Goal: Transaction & Acquisition: Subscribe to service/newsletter

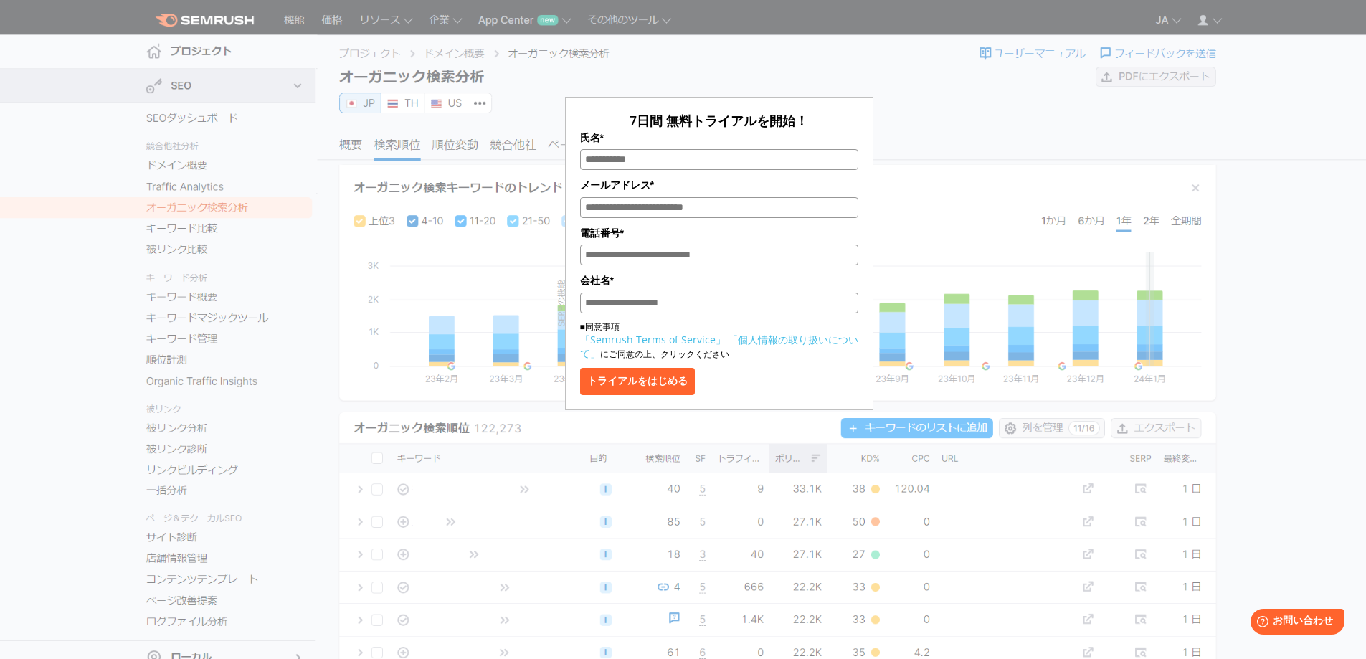
click at [1002, 122] on div "7日間 無料トライアルを開始！ 氏名* メールアドレス* 電話番号* 会社名* ■同意事項 「Semrush Terms of Service」 「個人情報の…" at bounding box center [719, 214] width 717 height 392
click at [972, 108] on div "7日間 無料トライアルを開始！ 氏名* メールアドレス* 電話番号* 会社名* ■同意事項 「Semrush Terms of Service」 「個人情報の…" at bounding box center [719, 214] width 717 height 392
click at [973, 108] on div "7日間 無料トライアルを開始！ 氏名* メールアドレス* 電話番号* 会社名* ■同意事項 「Semrush Terms of Service」 「個人情報の…" at bounding box center [719, 214] width 717 height 392
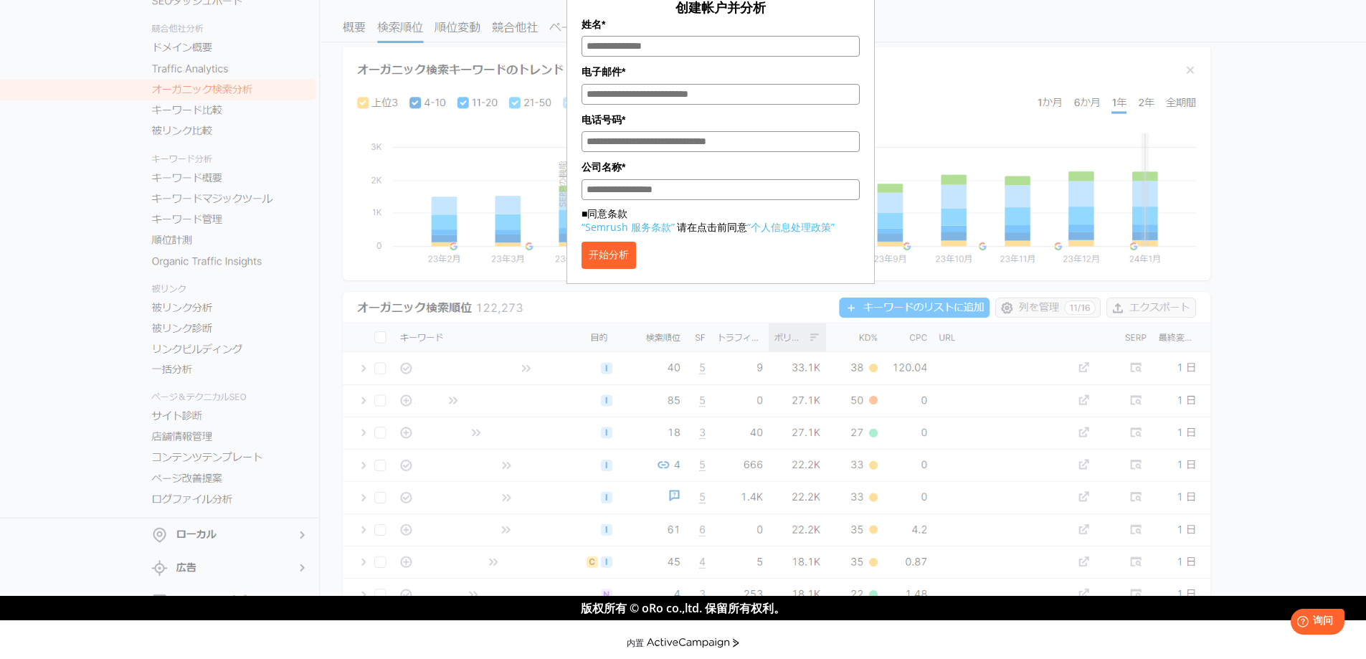
scroll to position [124, 0]
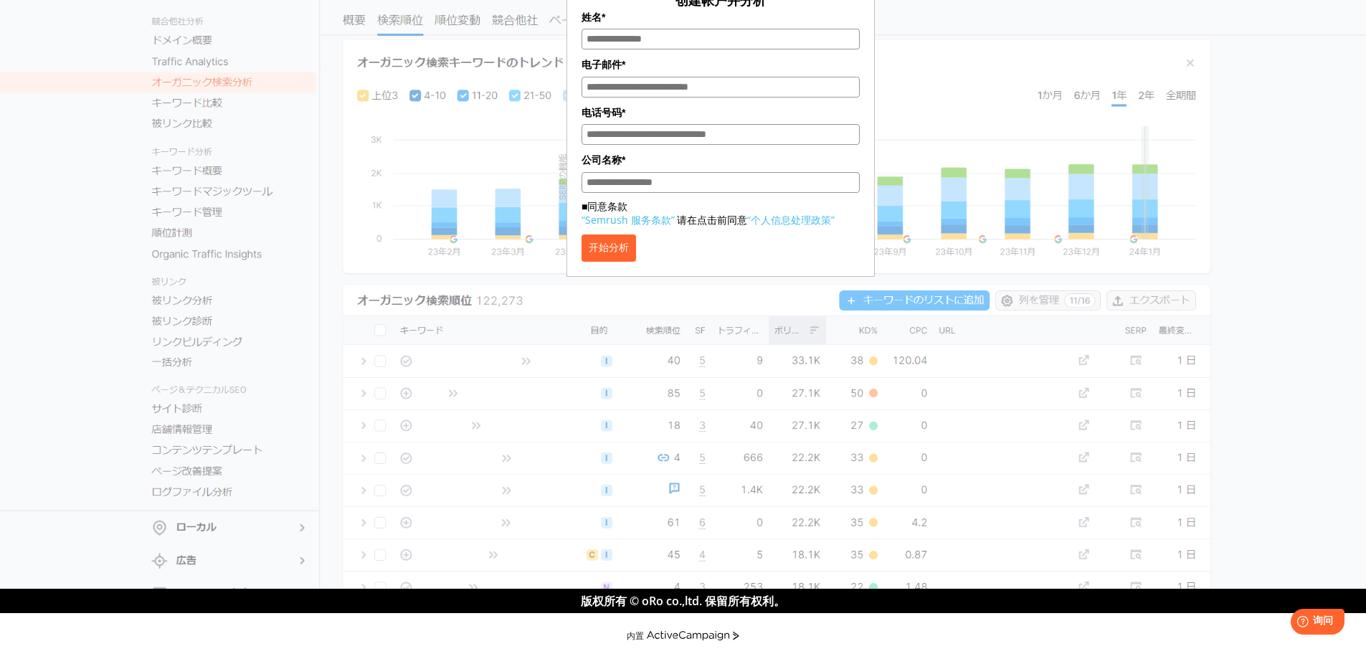
click at [80, 484] on section "创建帐户并分析 姓名* 电子邮件* 电话号码* 公司名称* ■同意条款 “Semrush 服务条款” 请在点击前同意 “个人信息处理政策” 开始分析" at bounding box center [683, 234] width 1366 height 709
